Goal: Task Accomplishment & Management: Manage account settings

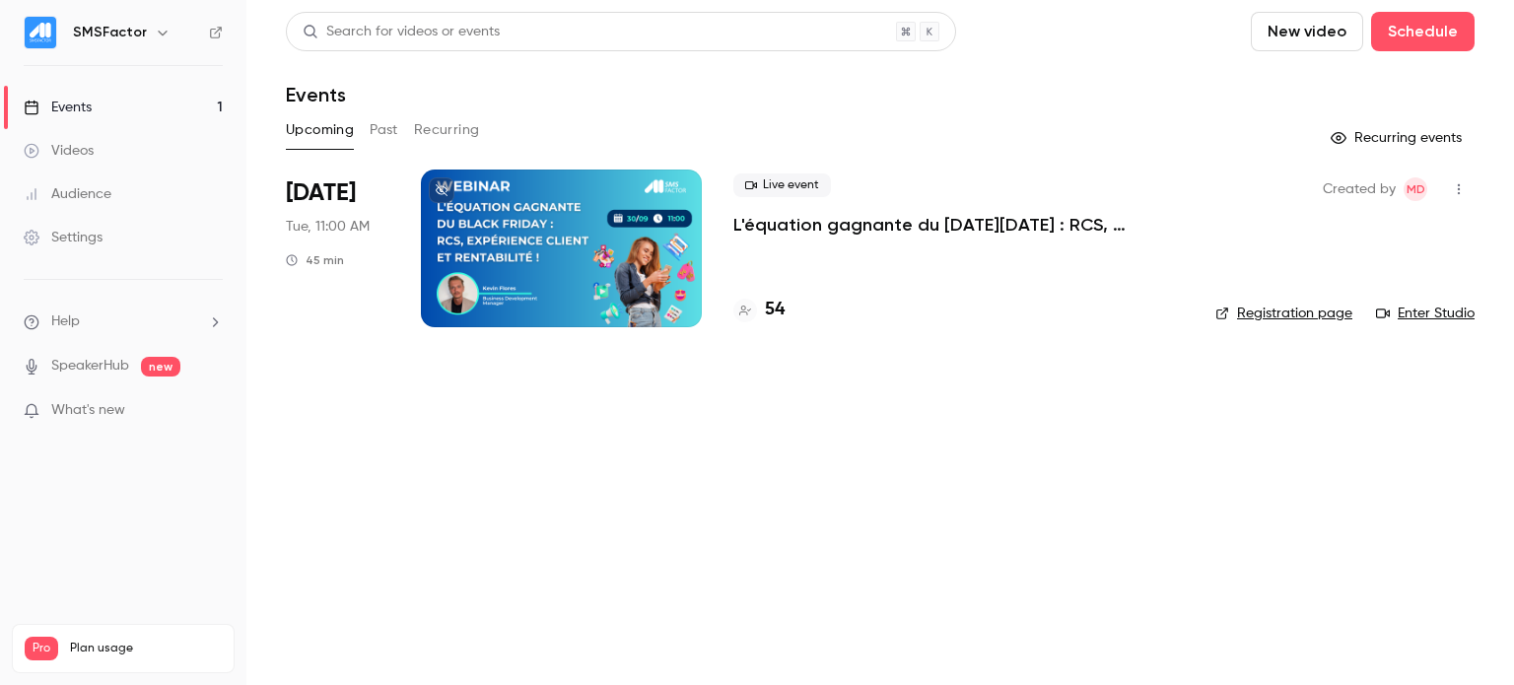
click at [898, 228] on p "L'équation gagnante du [DATE][DATE] : RCS, expérience client et rentabilité !" at bounding box center [958, 225] width 451 height 24
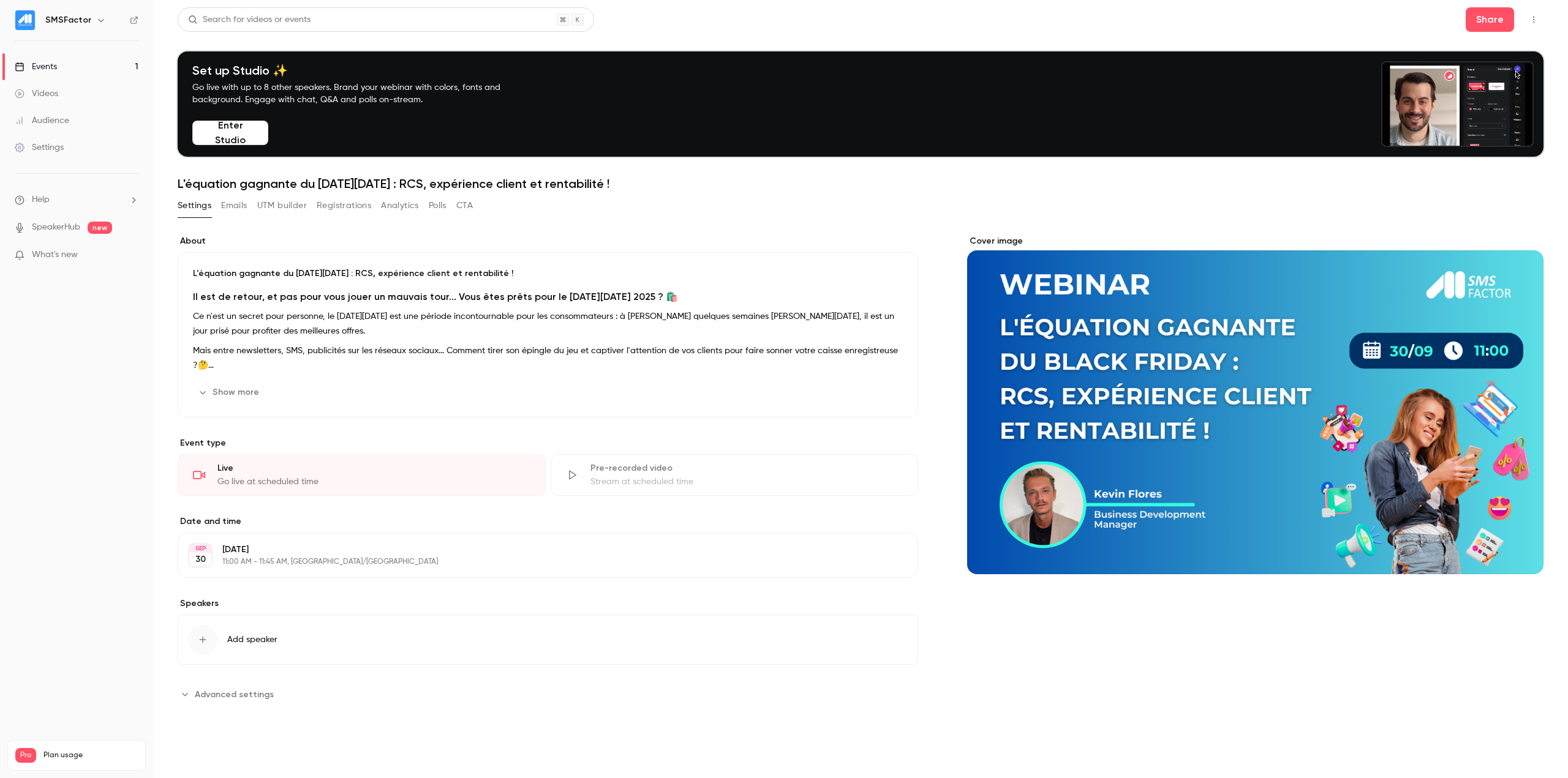
click at [347, 202] on button "Registrations" at bounding box center [344, 206] width 55 height 20
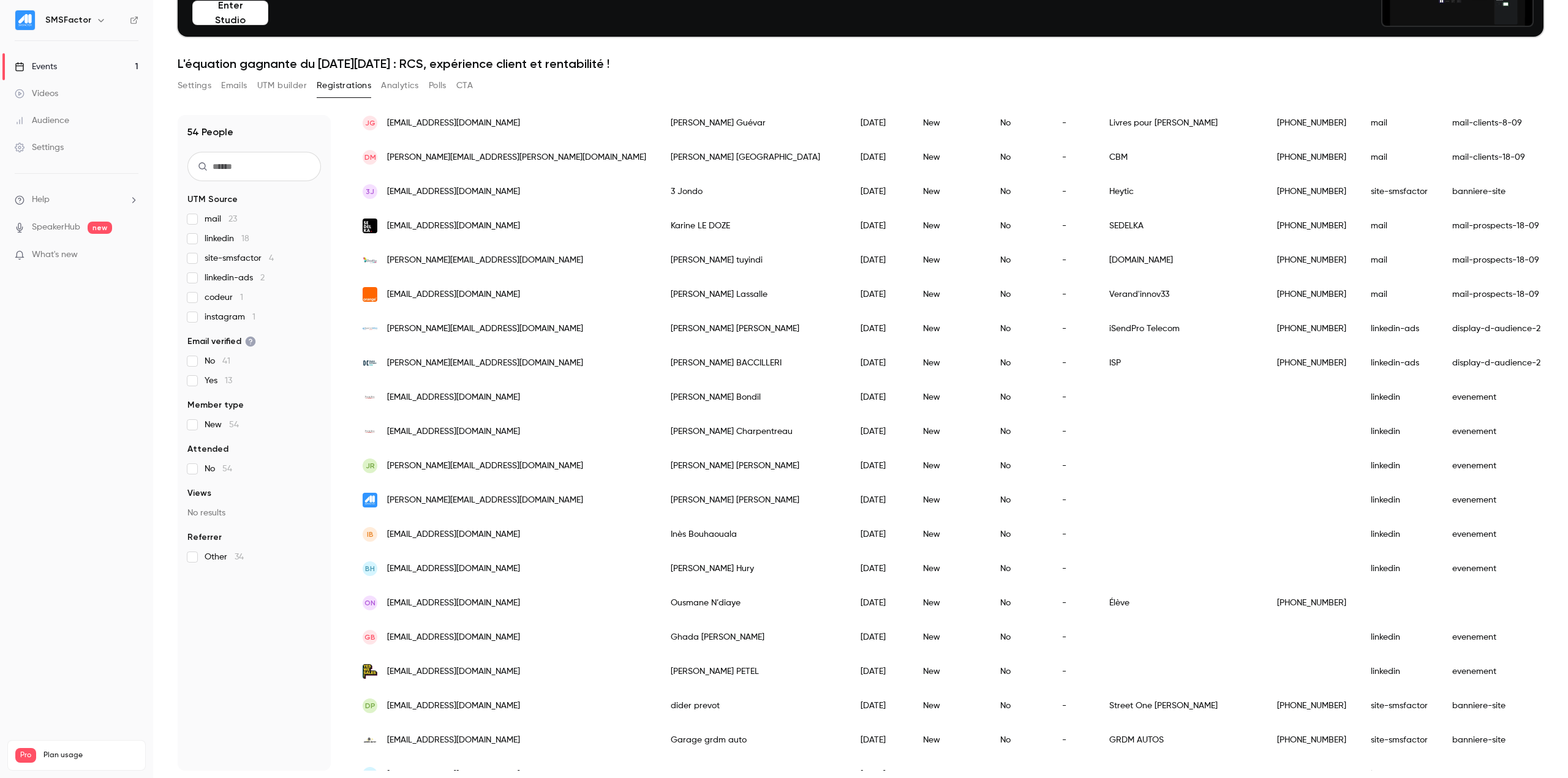
scroll to position [368, 0]
click at [362, 363] on div "[PERSON_NAME][EMAIL_ADDRESS][DOMAIN_NAME]" at bounding box center [504, 361] width 308 height 34
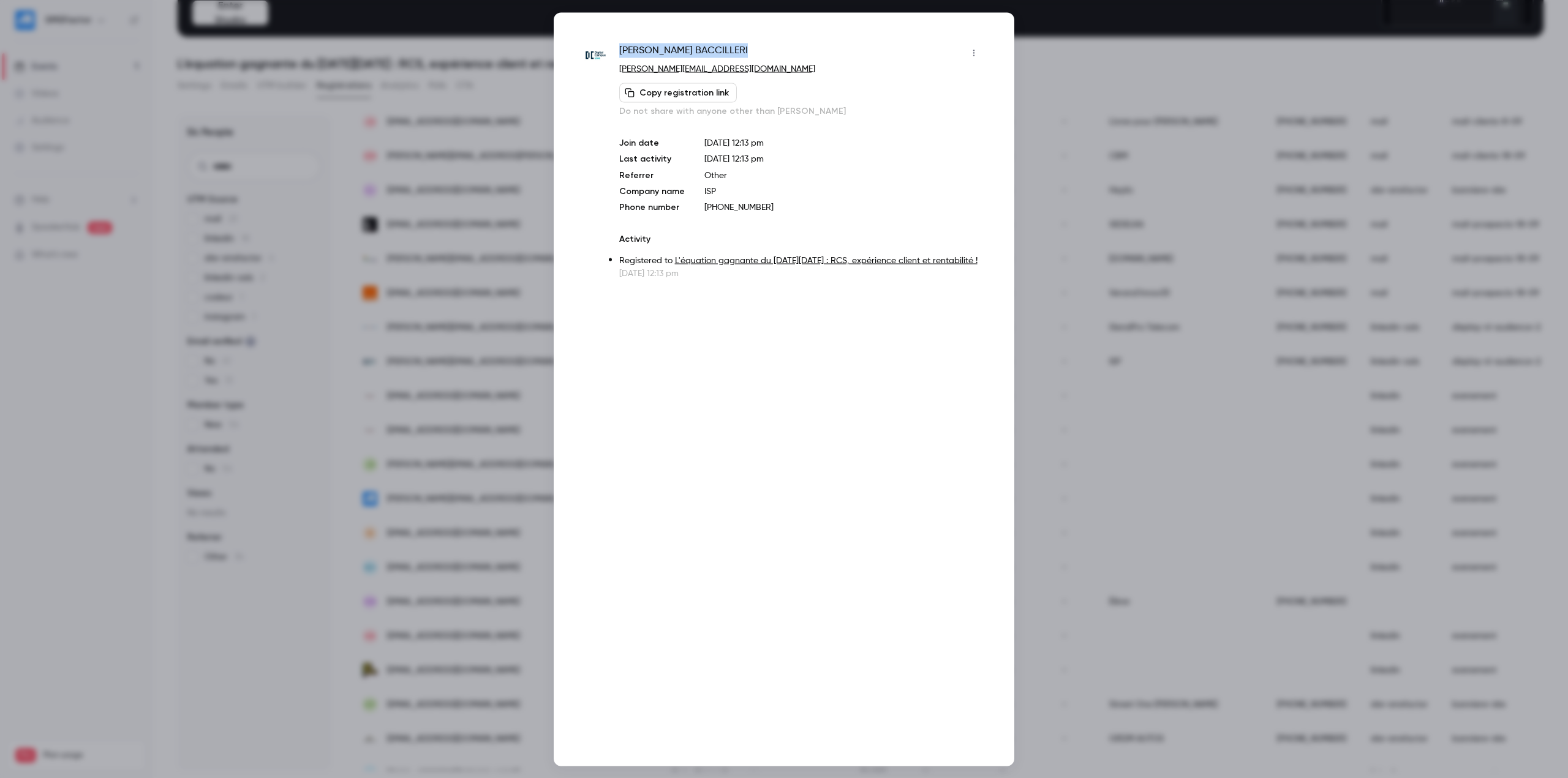
drag, startPoint x: 731, startPoint y: 48, endPoint x: 618, endPoint y: 48, distance: 113.0
click at [618, 48] on div "[PERSON_NAME] [PERSON_NAME][EMAIL_ADDRESS][DOMAIN_NAME] Copy registration link …" at bounding box center [784, 161] width 399 height 237
copy span "[PERSON_NAME]"
click at [449, 104] on div at bounding box center [784, 389] width 1568 height 778
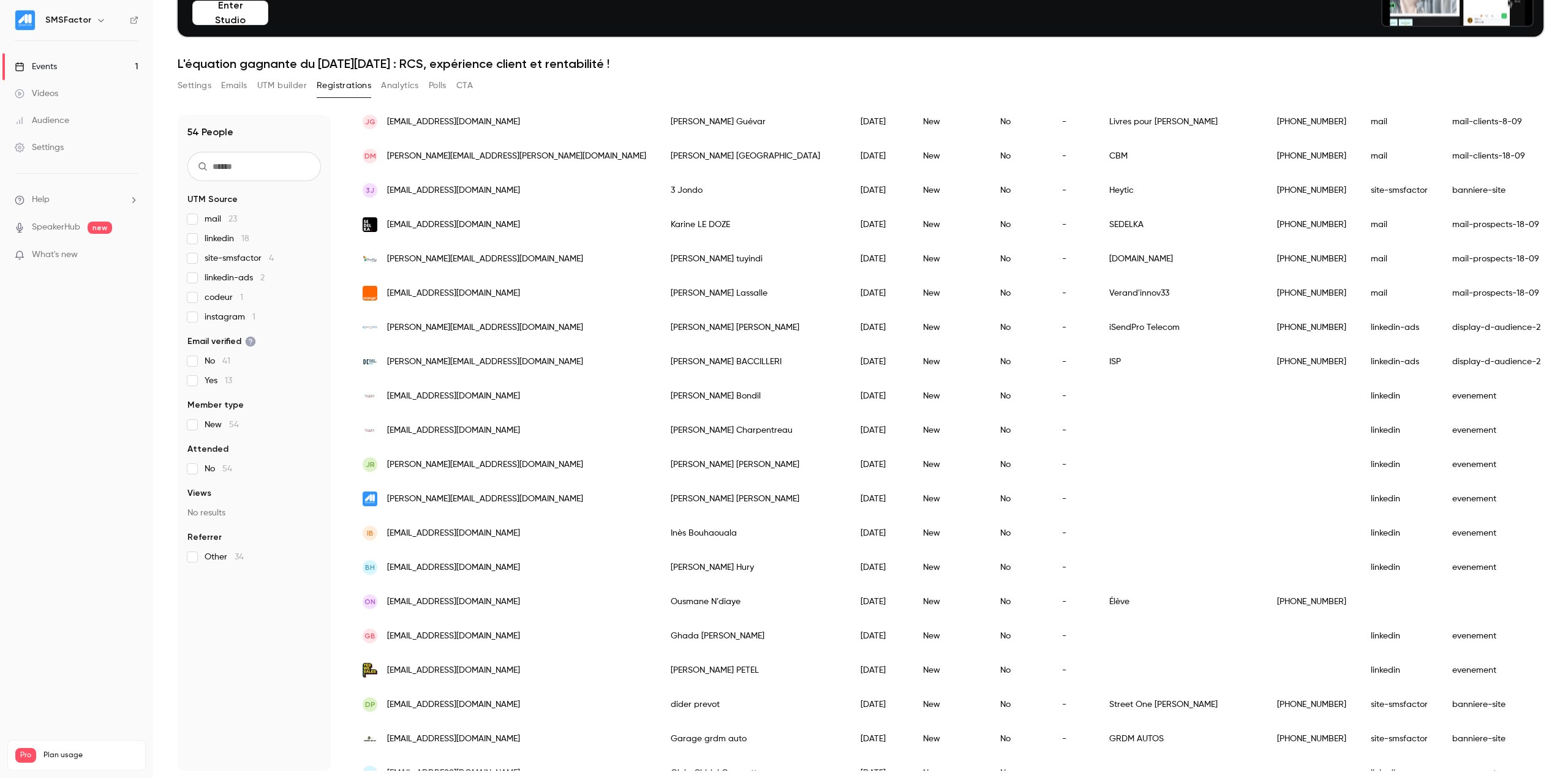
click at [940, 368] on div "ISP" at bounding box center [1181, 361] width 168 height 34
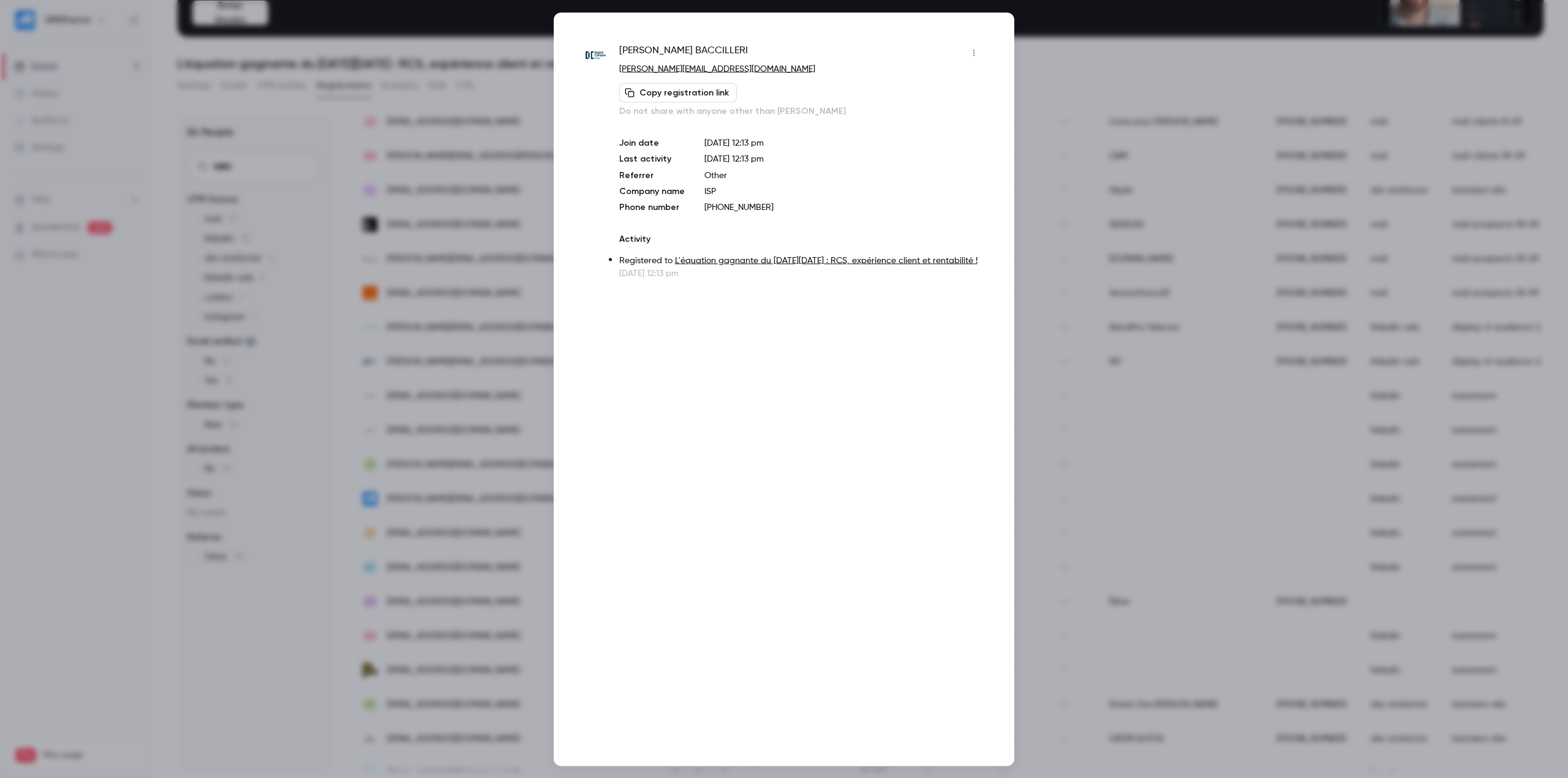
click at [940, 410] on div at bounding box center [784, 389] width 1568 height 778
